Goal: Task Accomplishment & Management: Manage account settings

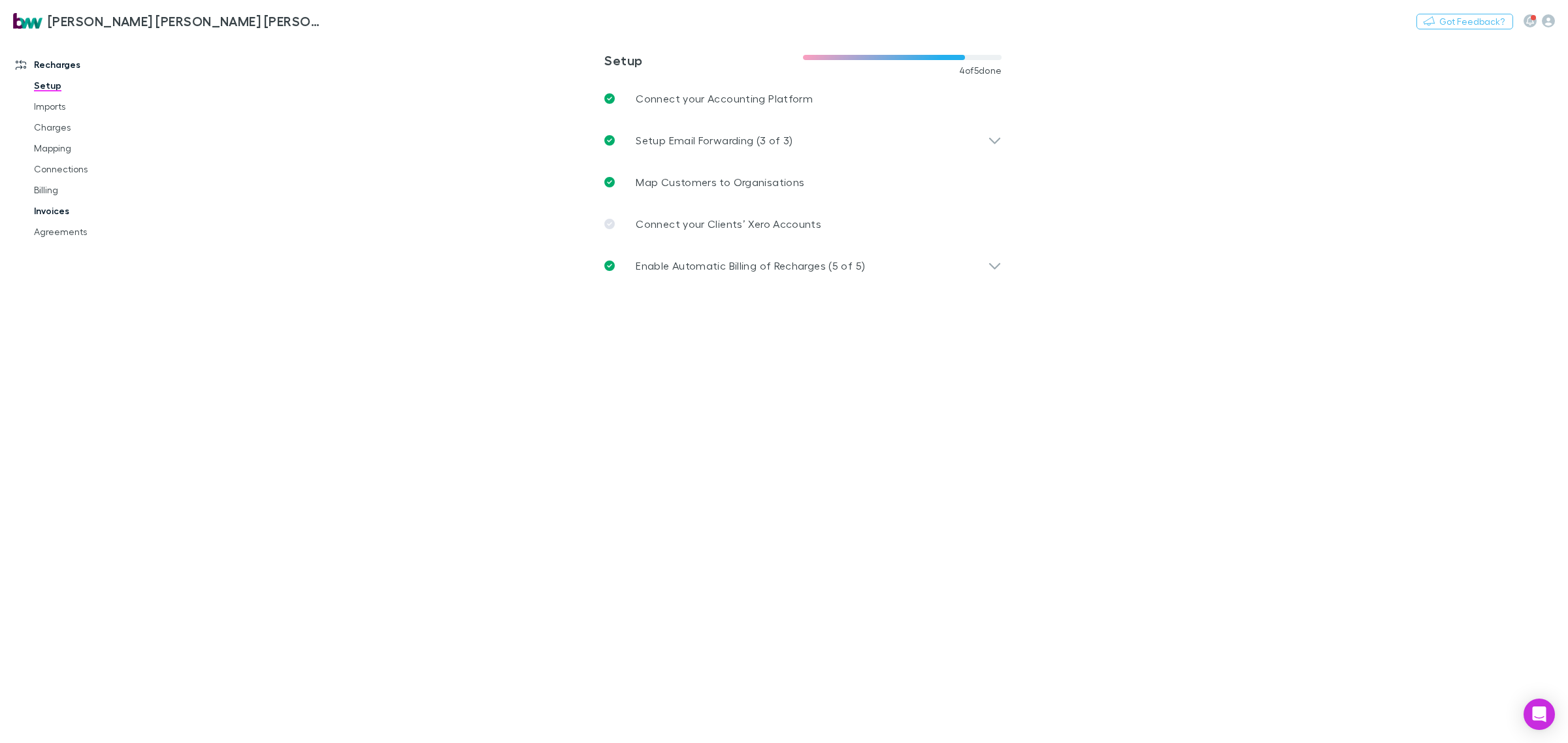
click at [57, 209] on link "Invoices" at bounding box center [102, 210] width 164 height 21
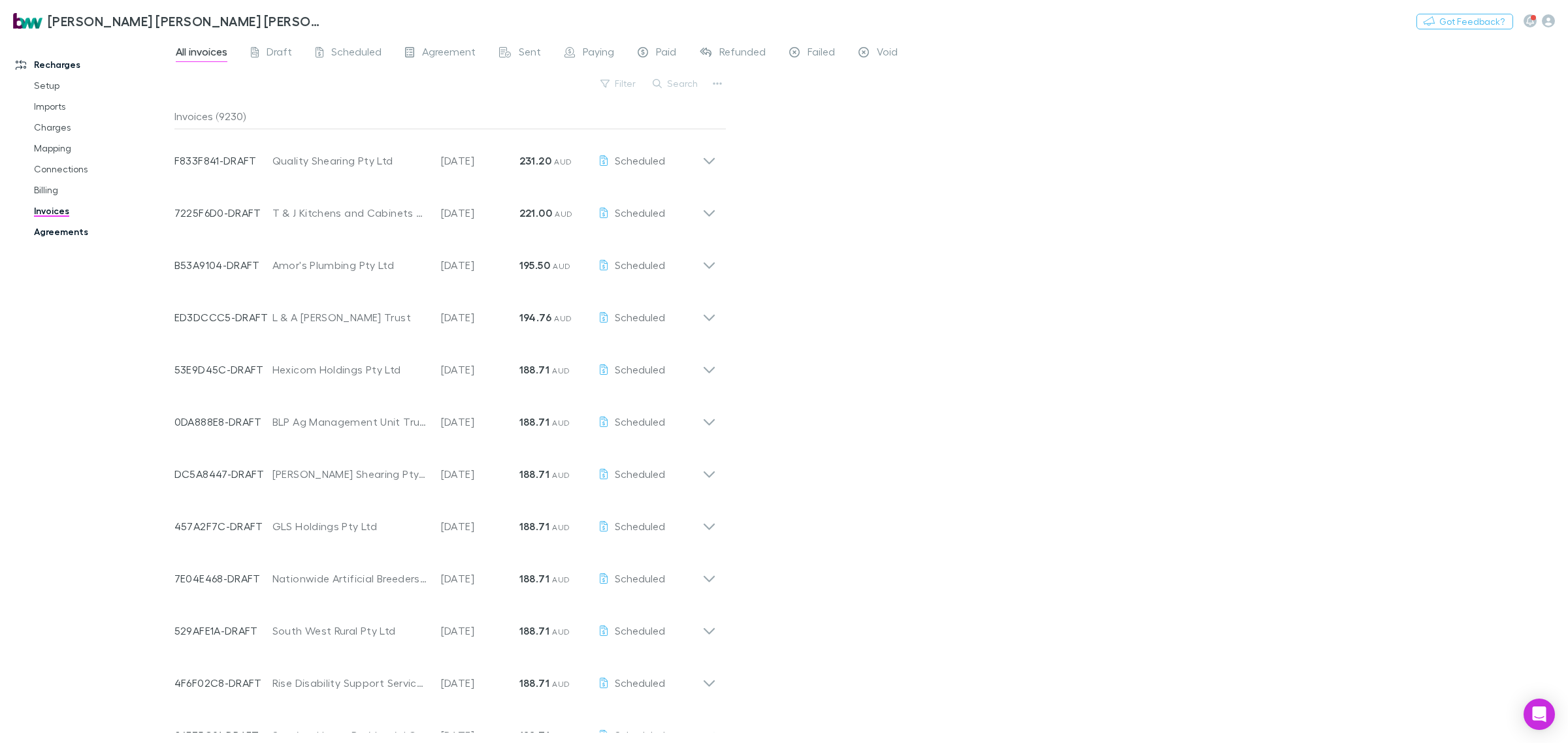
click at [73, 235] on link "Agreements" at bounding box center [102, 231] width 164 height 21
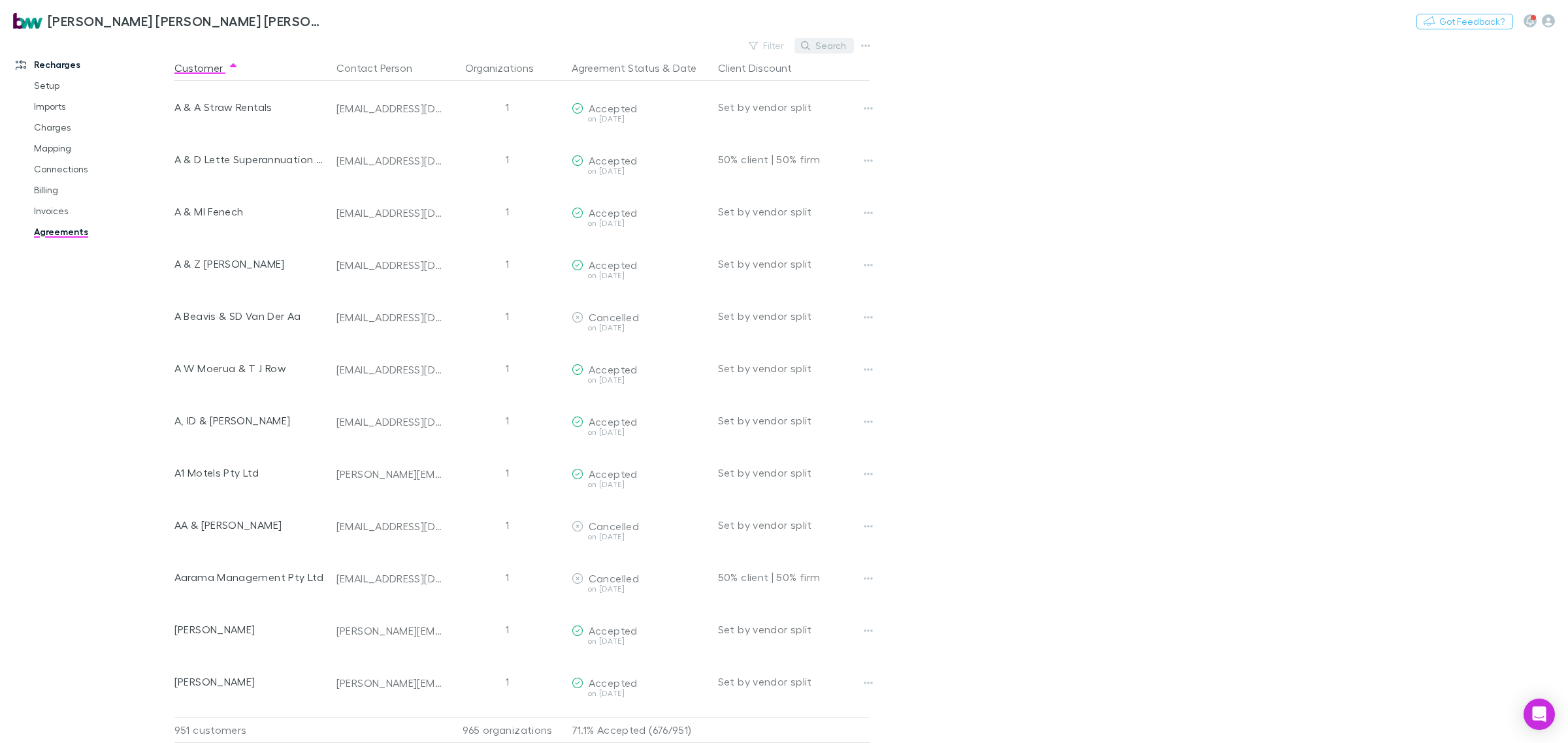
click at [820, 50] on button "Search" at bounding box center [824, 46] width 60 height 16
click at [782, 51] on input "text" at bounding box center [801, 46] width 65 height 18
click at [820, 45] on button "Search" at bounding box center [824, 46] width 60 height 16
click at [833, 41] on input "text" at bounding box center [801, 46] width 65 height 18
click at [56, 217] on link "Invoices" at bounding box center [102, 210] width 164 height 21
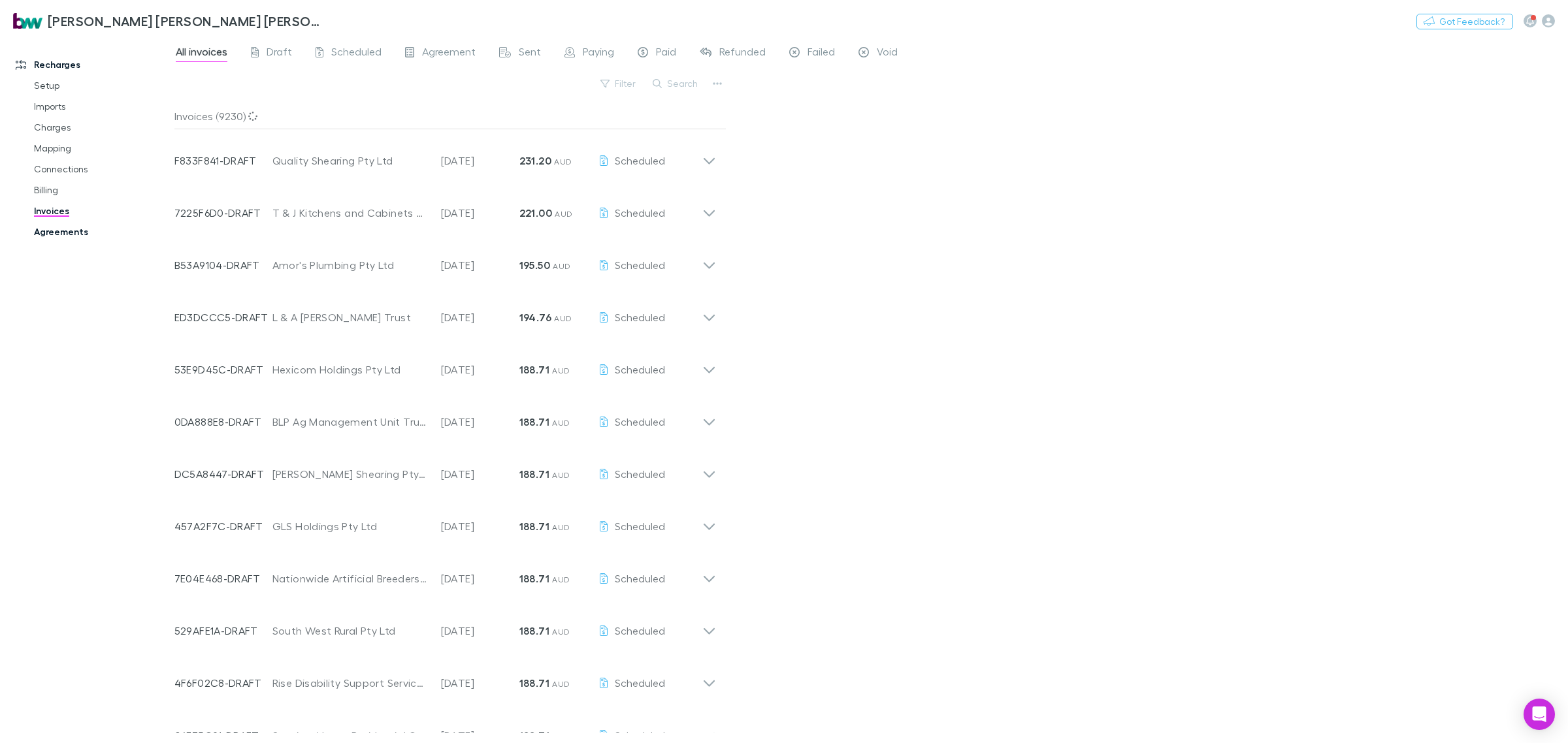
click at [58, 229] on link "Agreements" at bounding box center [102, 231] width 164 height 21
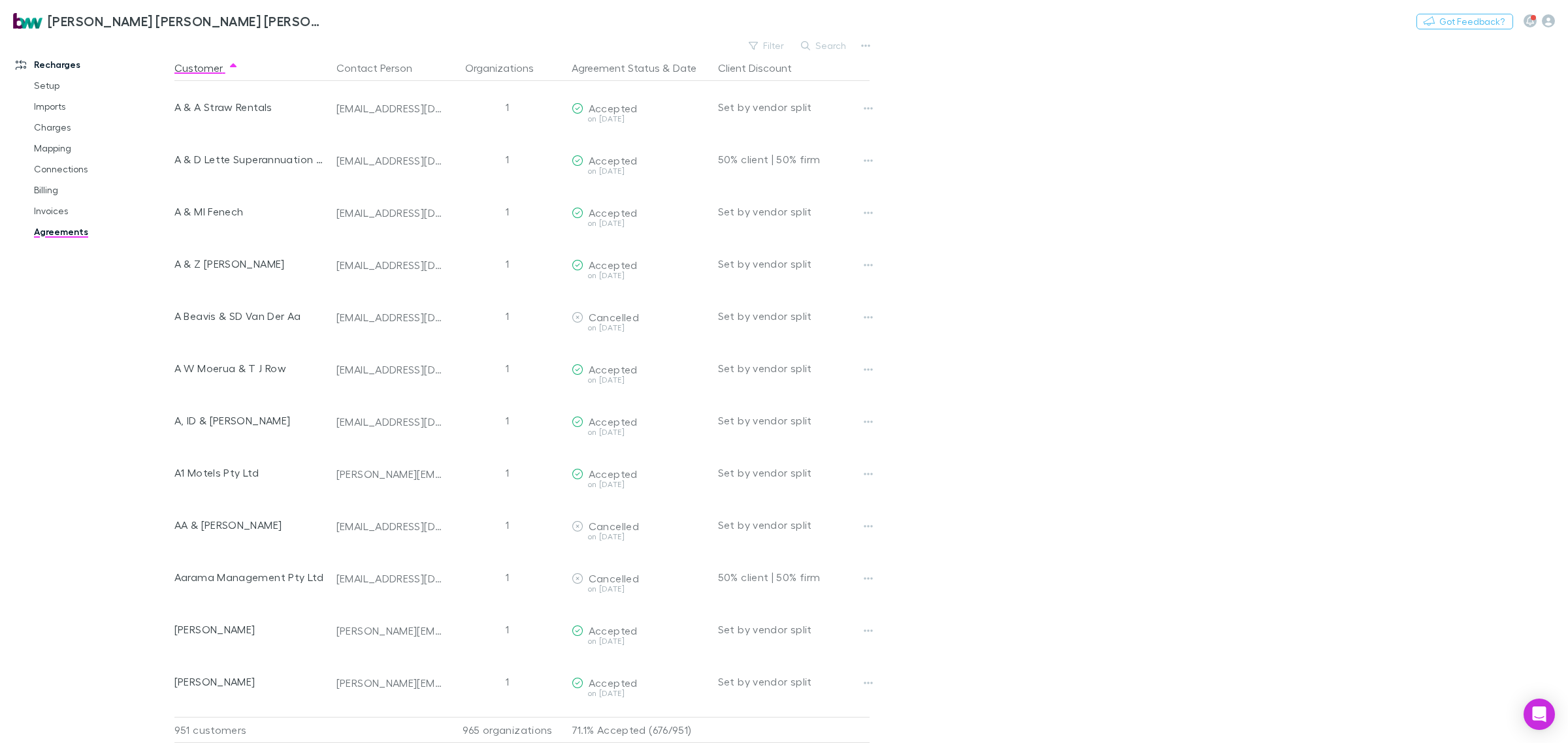
click at [829, 45] on button "Search" at bounding box center [824, 46] width 60 height 16
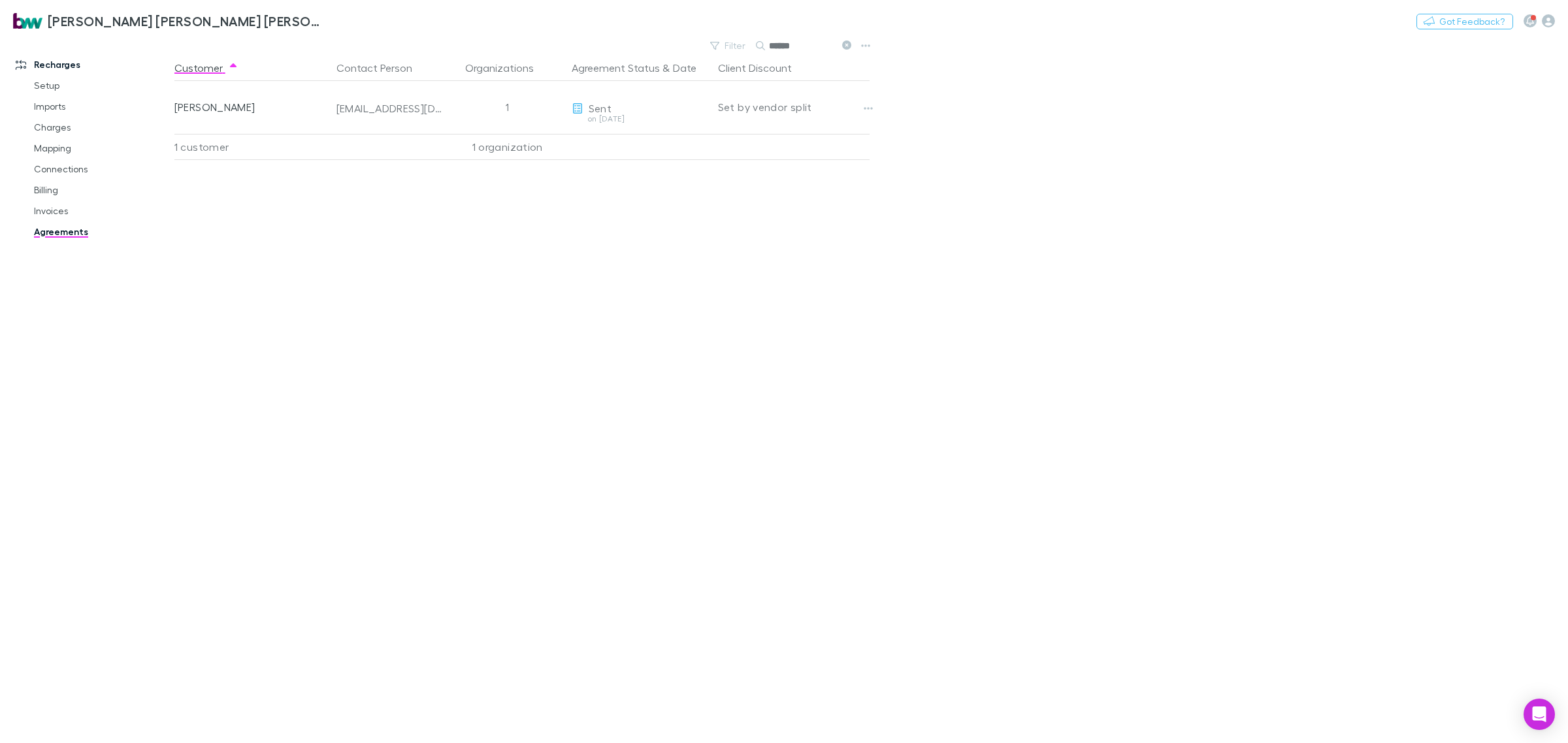
type input "******"
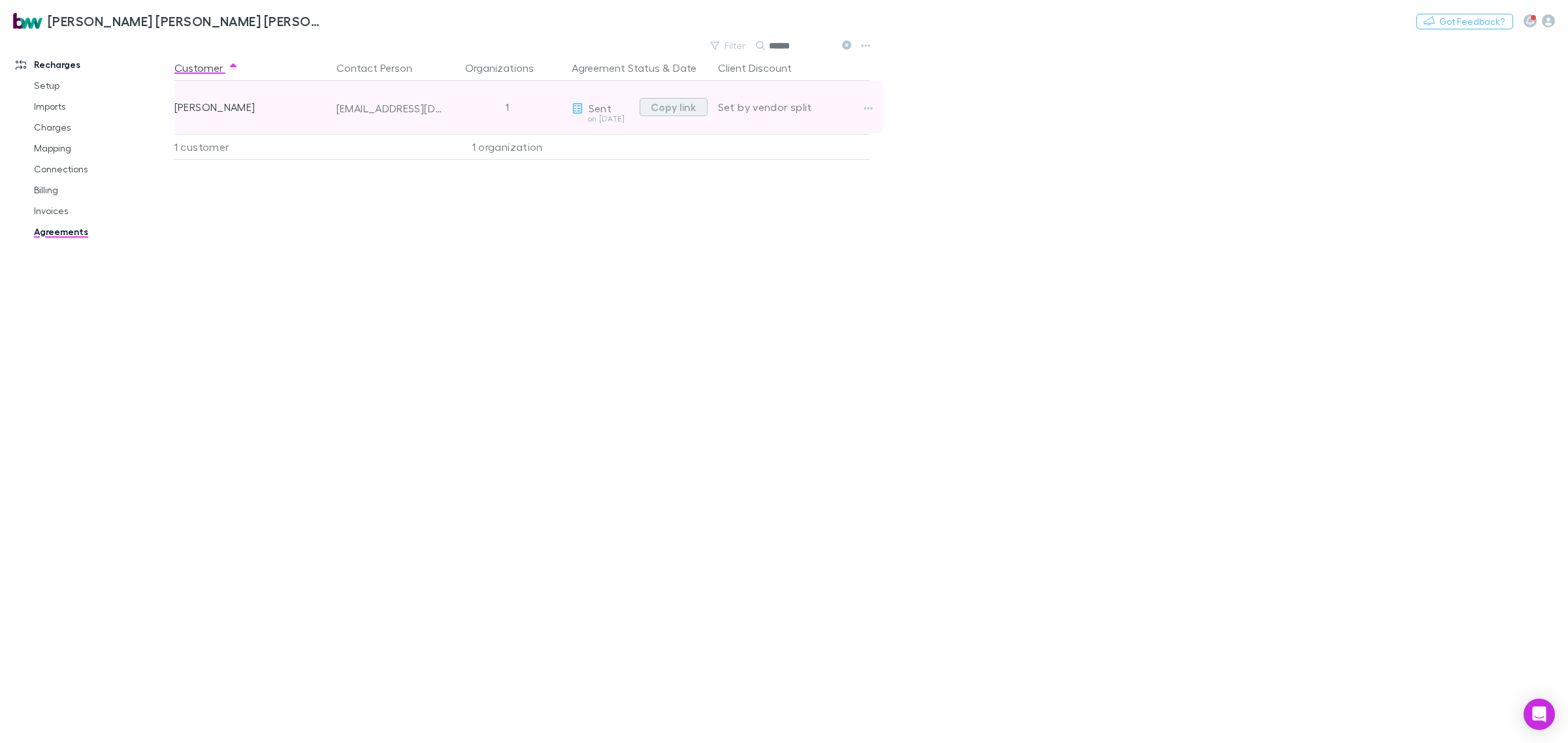
click at [663, 106] on button "Copy link" at bounding box center [673, 107] width 67 height 18
click at [867, 108] on icon "button" at bounding box center [868, 108] width 9 height 3
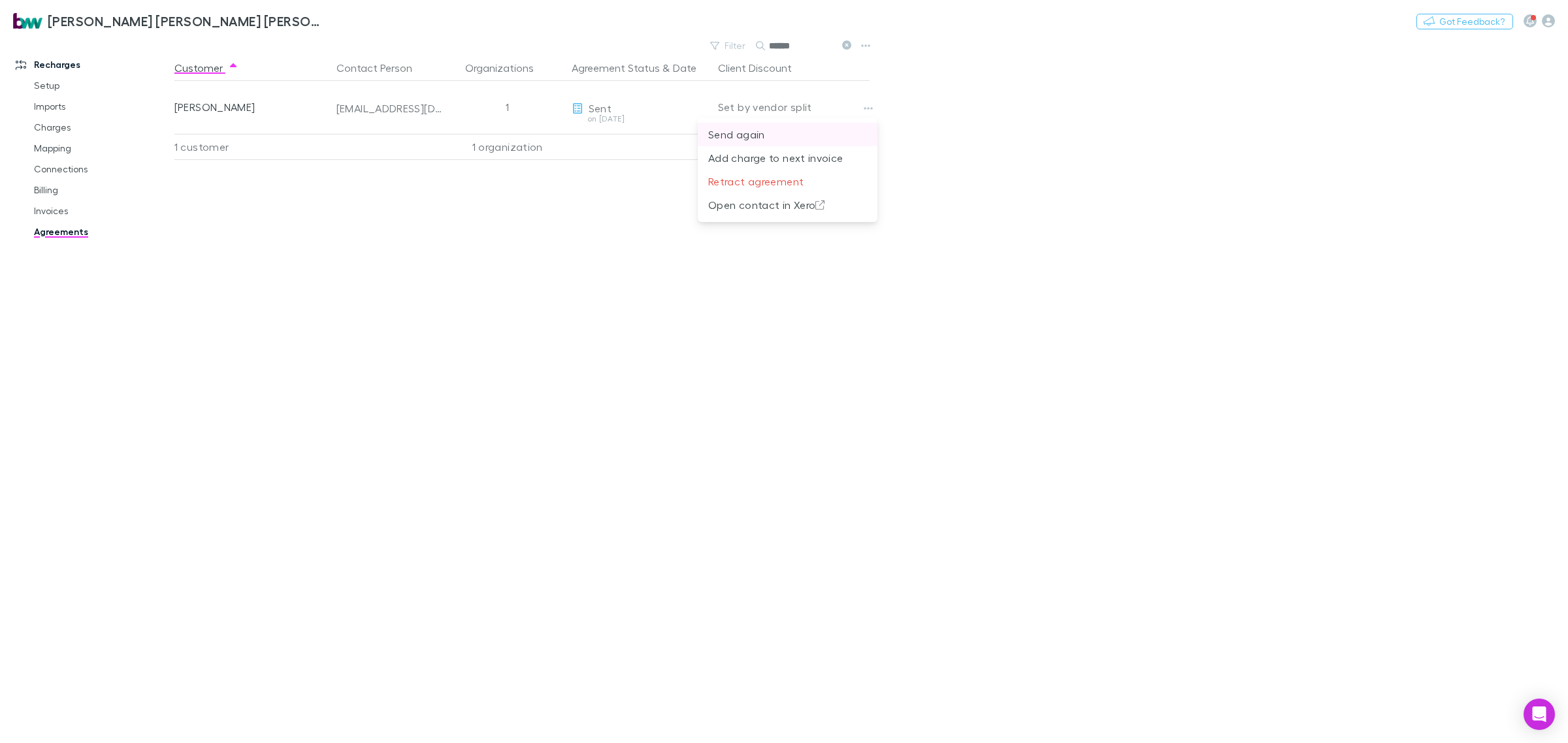
click at [752, 141] on p "Send again" at bounding box center [787, 135] width 159 height 16
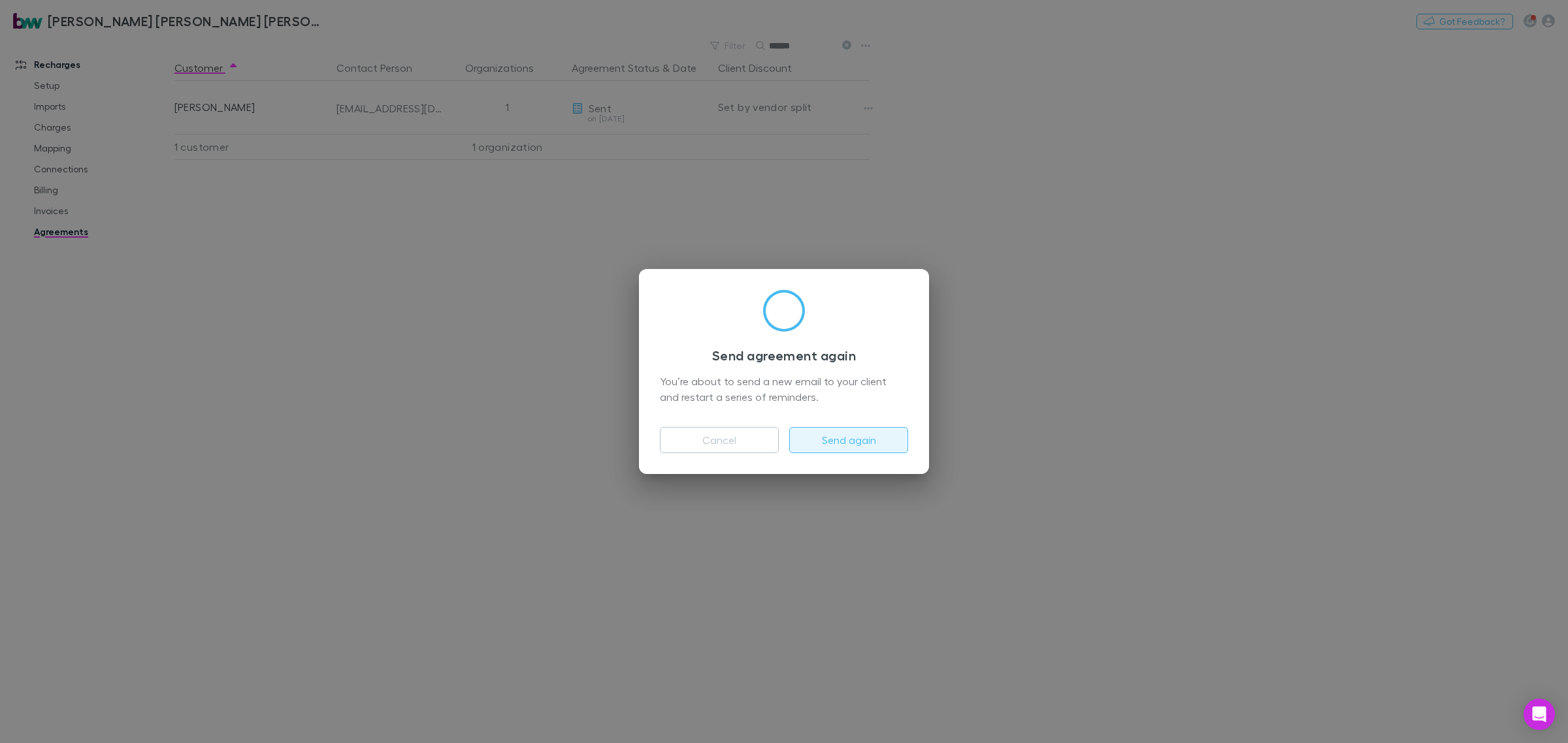
click at [838, 441] on button "Send again" at bounding box center [849, 440] width 119 height 26
